Goal: Task Accomplishment & Management: Manage account settings

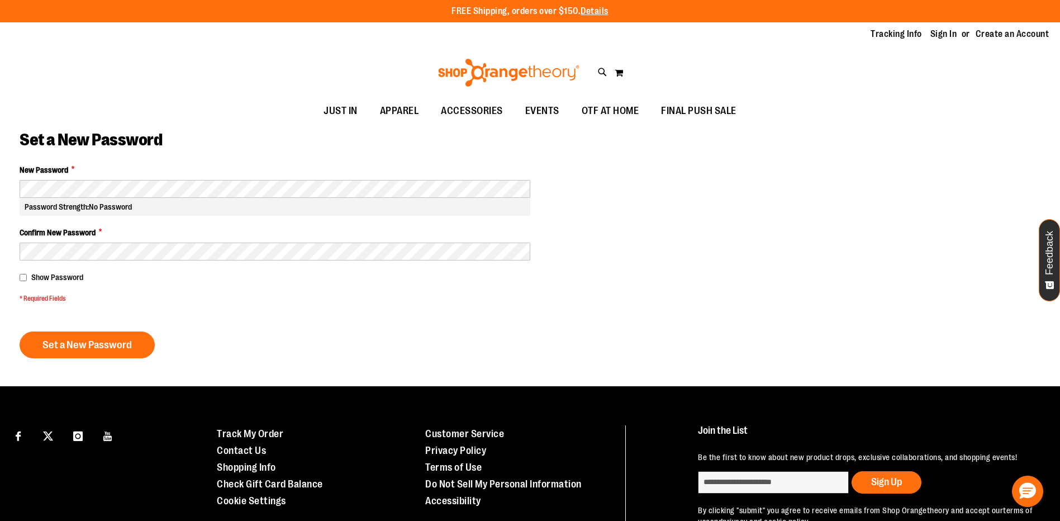
type input "**********"
click at [182, 178] on div "New Password * Password Strength: No Password" at bounding box center [275, 189] width 511 height 51
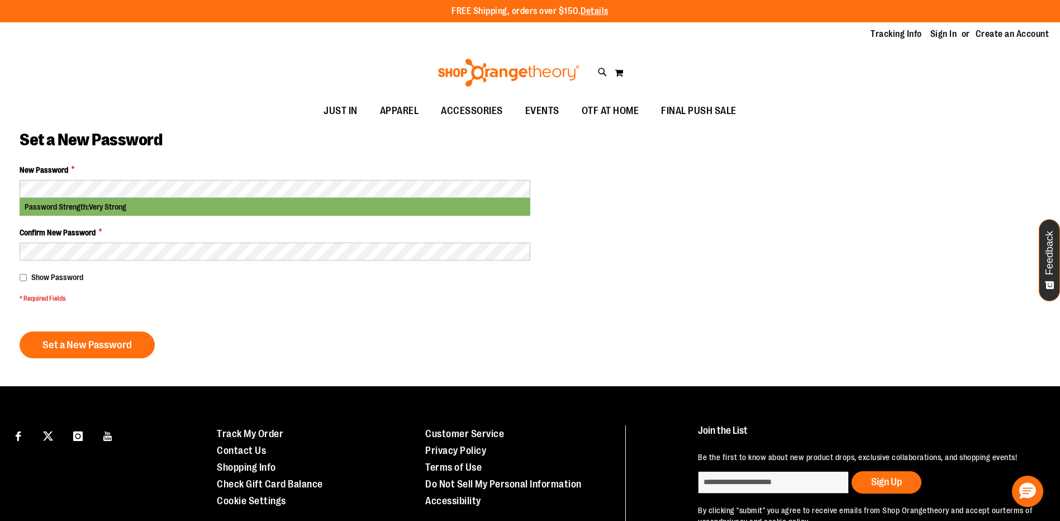
drag, startPoint x: 332, startPoint y: 315, endPoint x: 334, endPoint y: 309, distance: 6.5
click at [334, 310] on form "New Password * Password Strength: Very Strong Confirm New Password * Show Passw…" at bounding box center [275, 261] width 511 height 194
drag, startPoint x: 570, startPoint y: 283, endPoint x: 554, endPoint y: 293, distance: 18.3
click at [570, 284] on div "New Password * Password Strength: Very Strong Confirm New Password * Show Passw…" at bounding box center [530, 272] width 1021 height 216
click at [115, 342] on span "Set a New Password" at bounding box center [86, 345] width 89 height 12
